Goal: Transaction & Acquisition: Purchase product/service

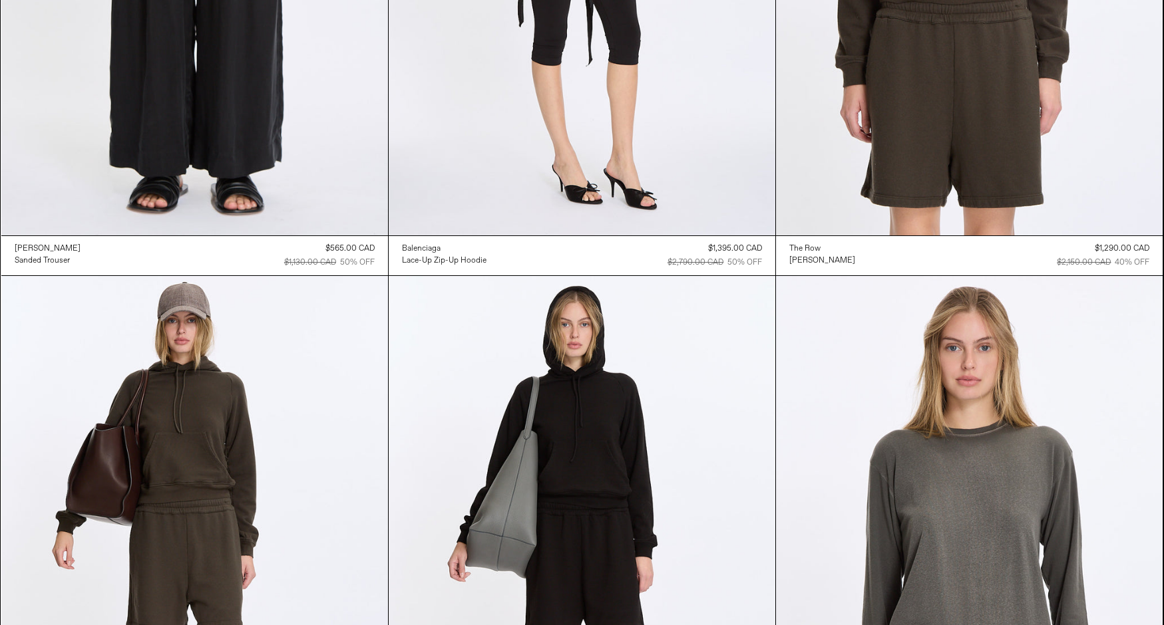
scroll to position [423, 0]
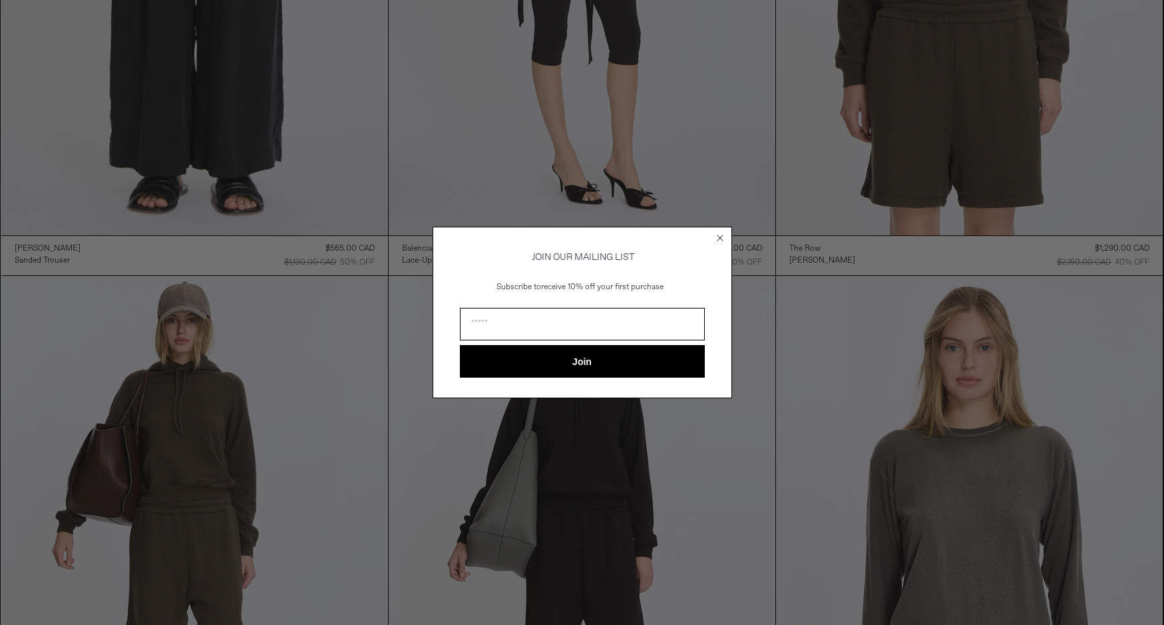
click at [720, 232] on circle "Close dialog" at bounding box center [719, 238] width 13 height 13
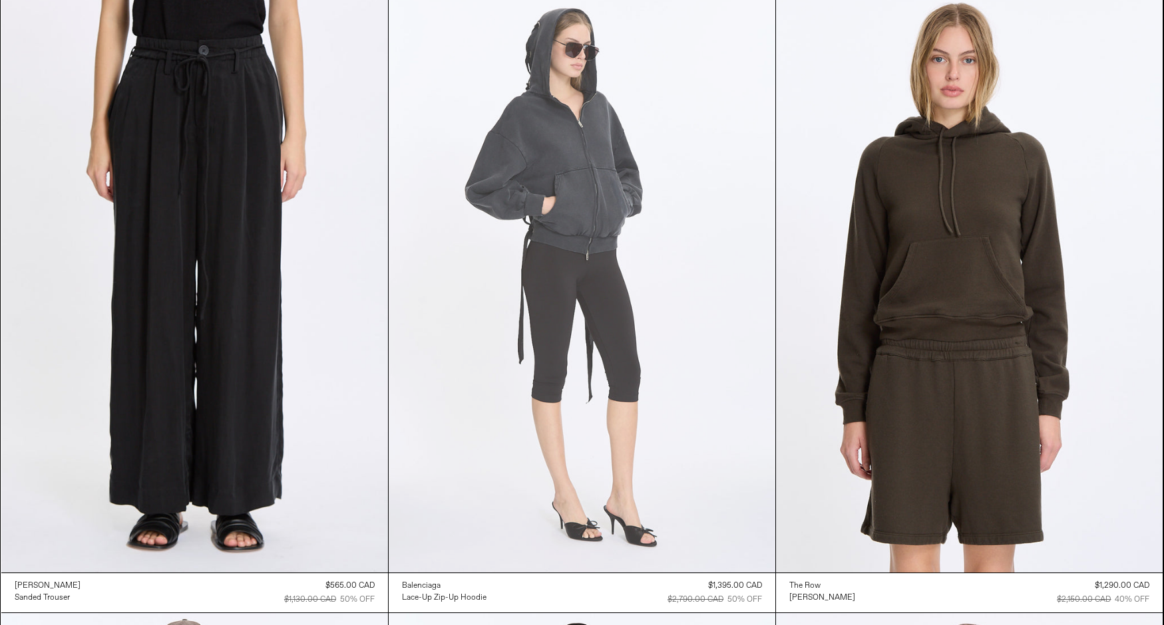
scroll to position [0, 0]
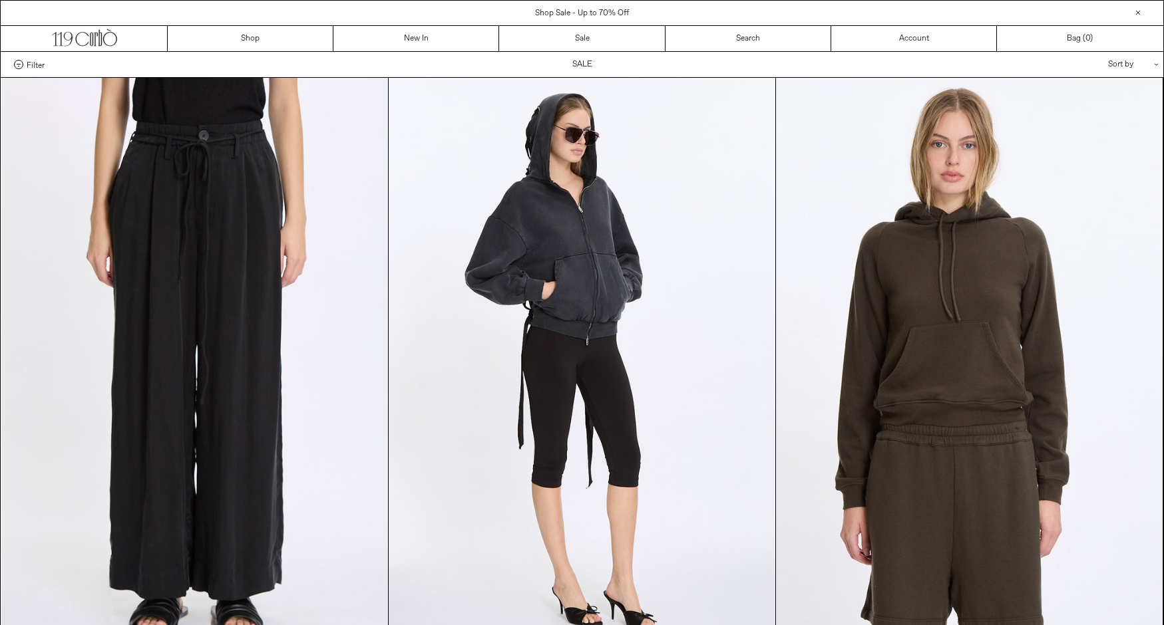
click at [27, 64] on span "Filter" at bounding box center [36, 64] width 18 height 9
click at [0, 0] on select "**********" at bounding box center [0, 0] width 0 height 0
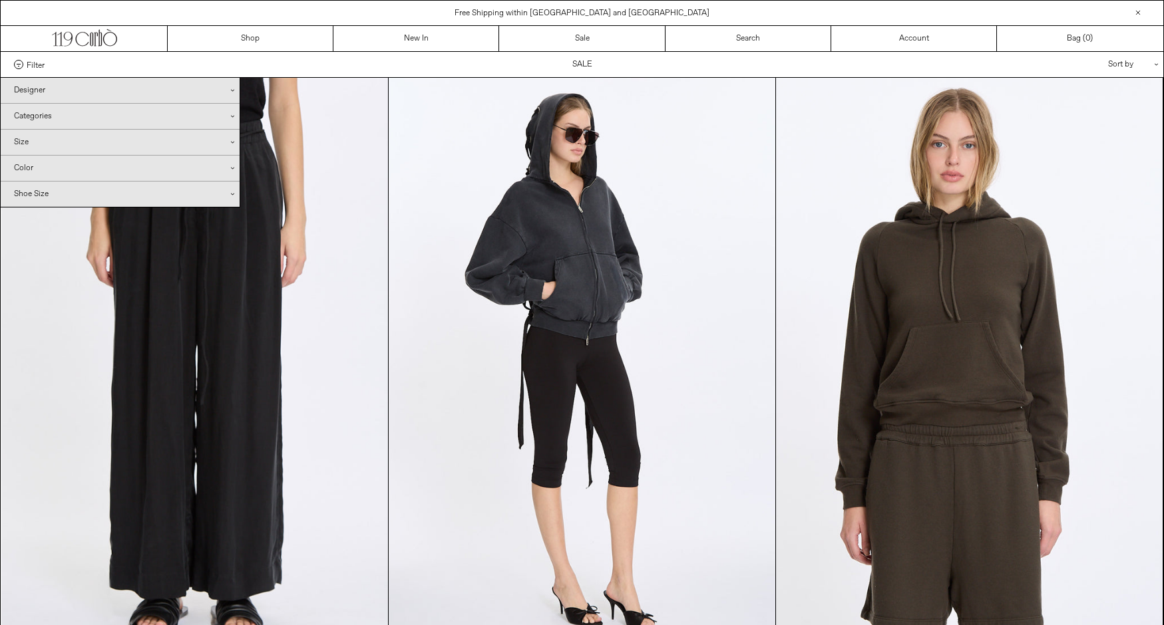
click at [31, 90] on div "Designer .cls-1{fill:#231f20}" at bounding box center [120, 90] width 239 height 25
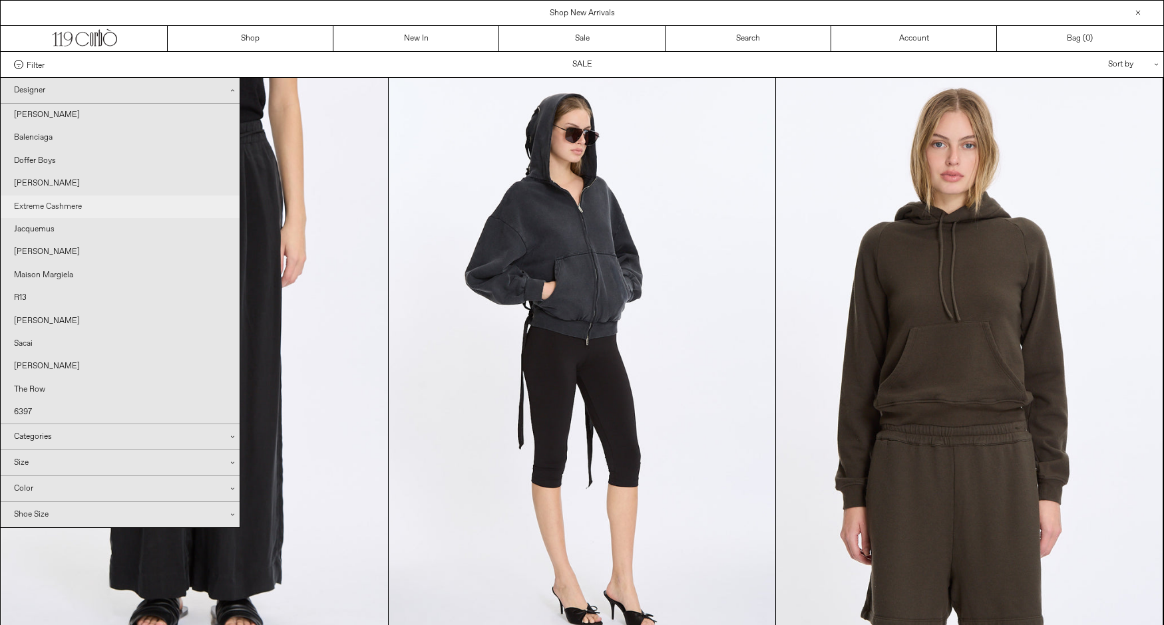
click at [66, 204] on link "Extreme Cashmere" at bounding box center [120, 207] width 239 height 23
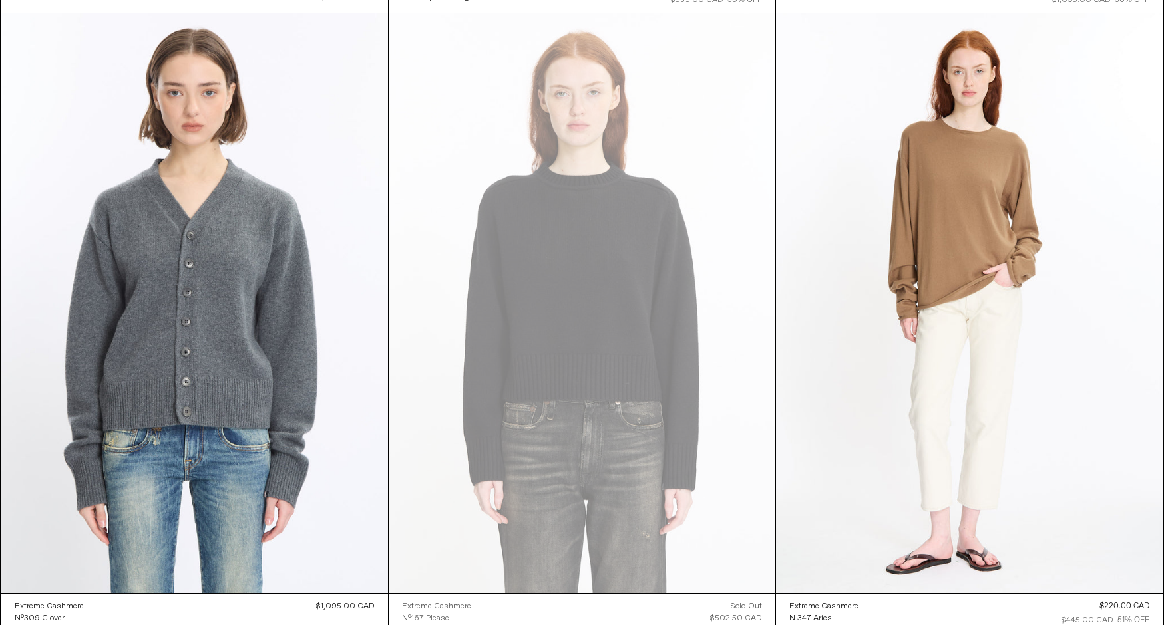
scroll to position [747, 0]
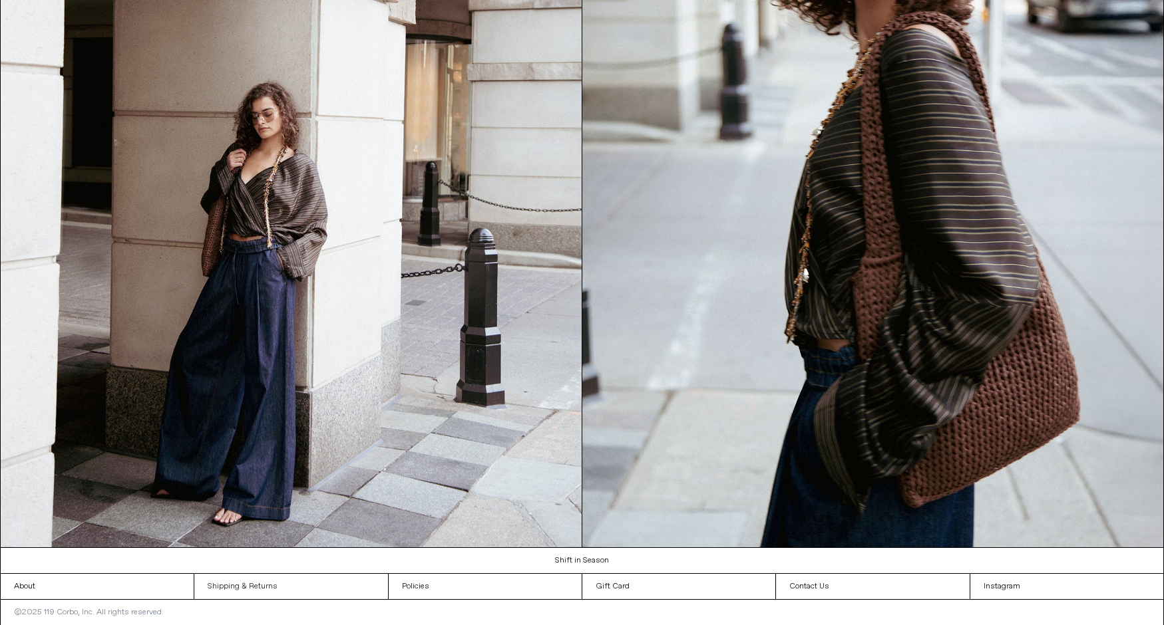
scroll to position [1686, 0]
